Goal: Locate item on page: Locate item on page

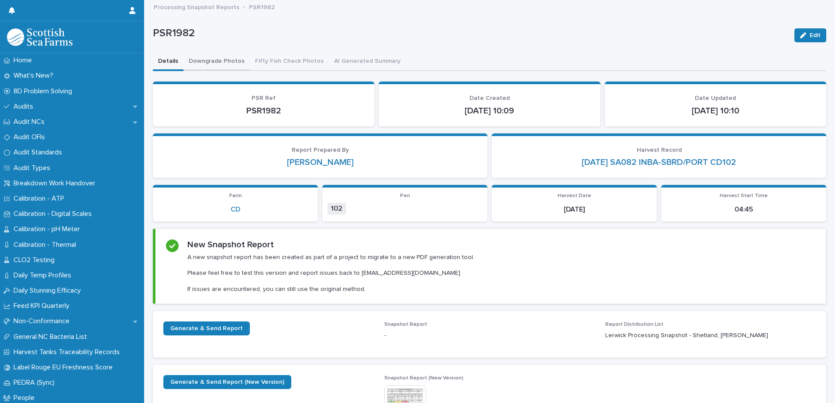
click at [218, 57] on button "Downgrade Photos" at bounding box center [216, 62] width 66 height 18
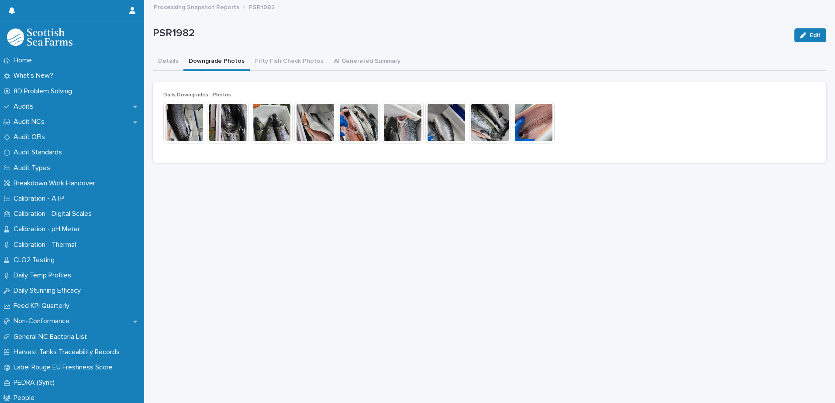
click at [188, 130] on img at bounding box center [184, 123] width 42 height 42
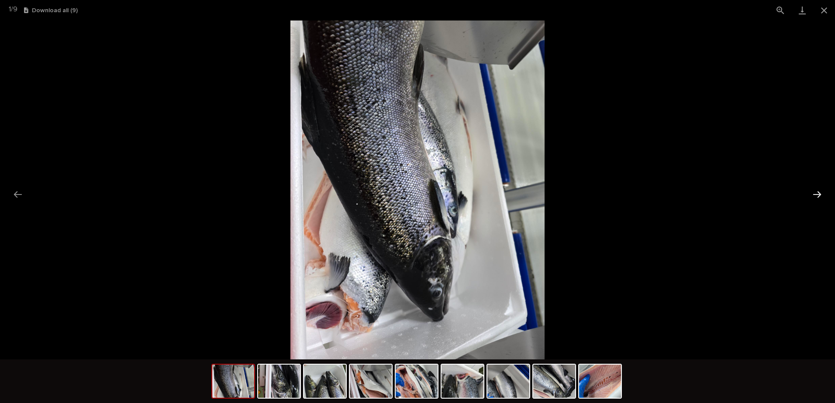
click at [811, 193] on button "Next slide" at bounding box center [817, 194] width 18 height 17
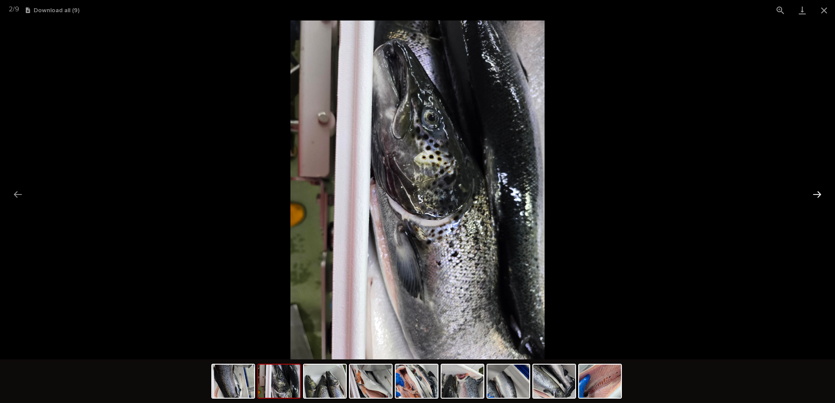
click at [811, 193] on button "Next slide" at bounding box center [817, 194] width 18 height 17
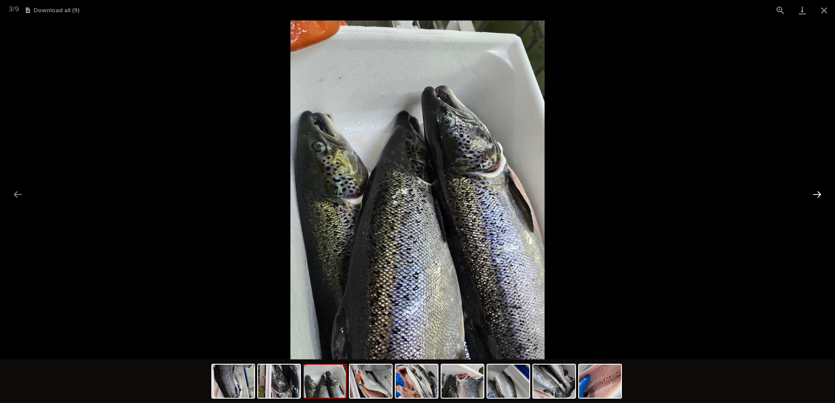
click at [811, 193] on button "Next slide" at bounding box center [817, 194] width 18 height 17
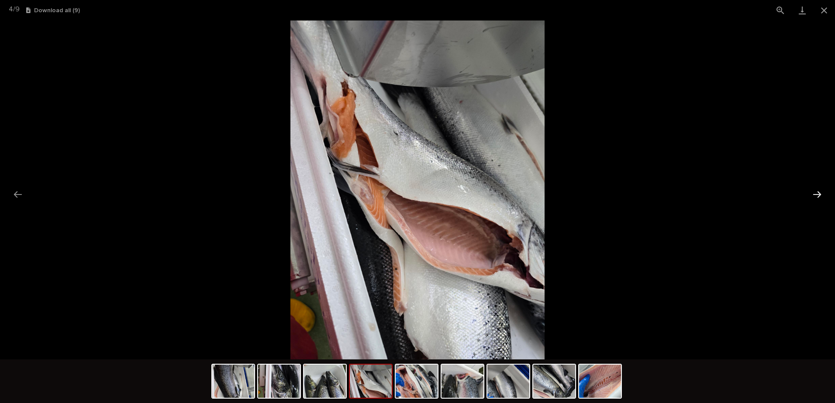
click at [811, 193] on button "Next slide" at bounding box center [817, 194] width 18 height 17
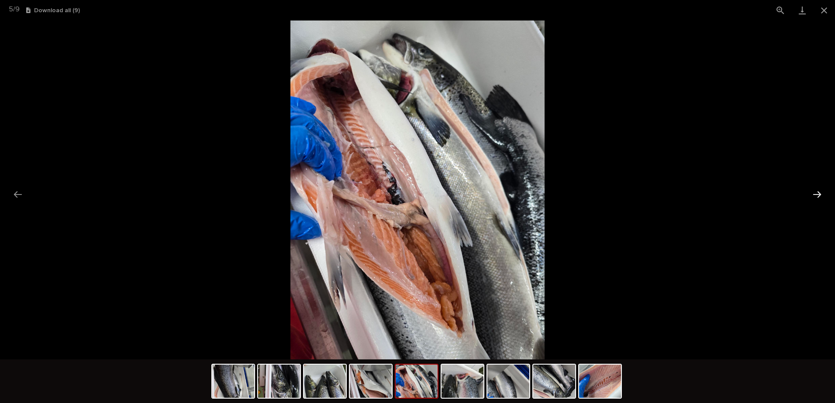
click at [811, 193] on button "Next slide" at bounding box center [817, 194] width 18 height 17
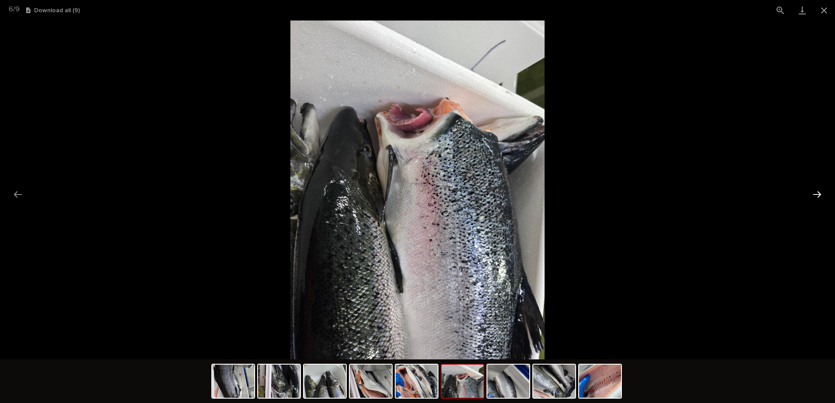
click at [811, 193] on button "Next slide" at bounding box center [817, 194] width 18 height 17
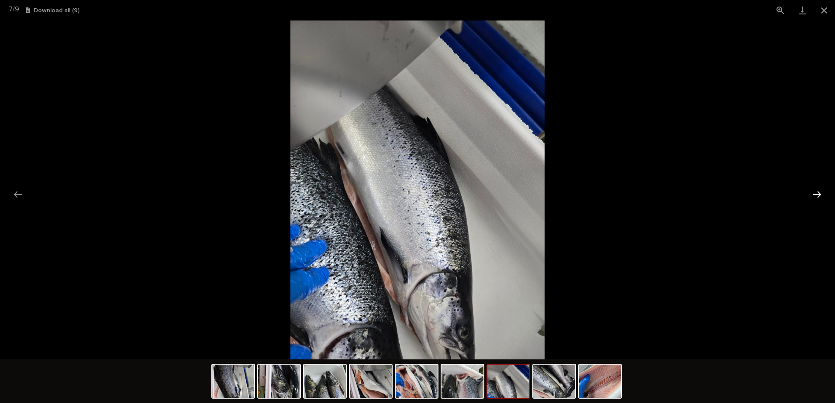
click at [811, 193] on button "Next slide" at bounding box center [817, 194] width 18 height 17
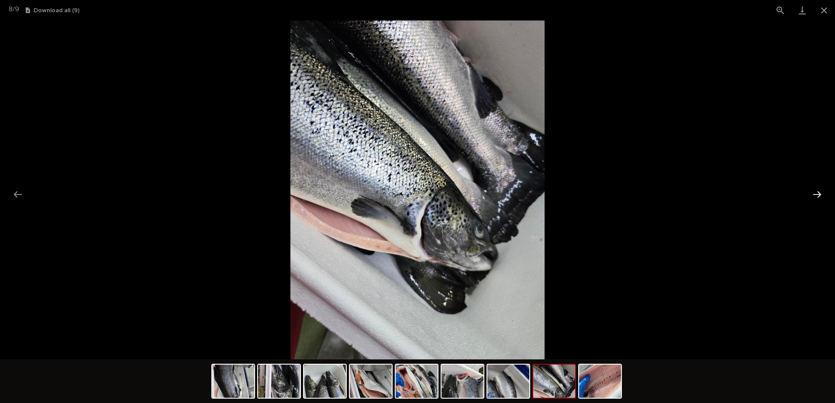
click at [811, 193] on button "Next slide" at bounding box center [817, 194] width 18 height 17
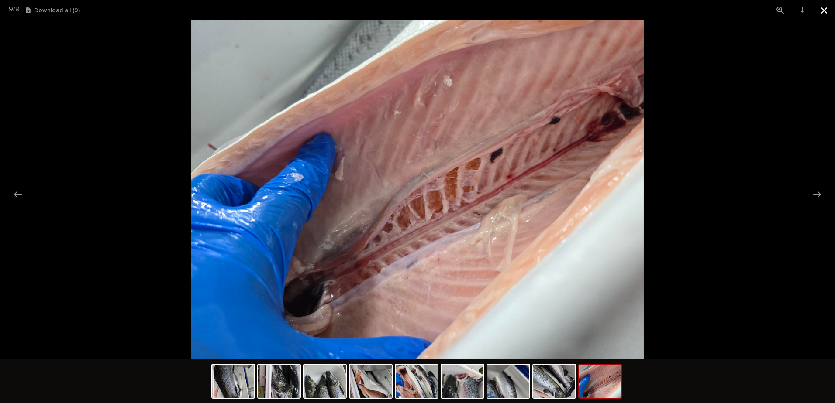
click at [821, 10] on button "Close gallery" at bounding box center [824, 10] width 22 height 21
